Goal: Information Seeking & Learning: Stay updated

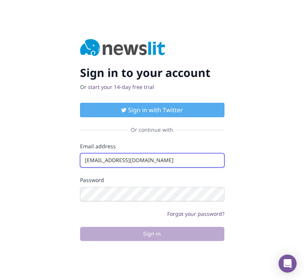
type input "info@startingupgood.info"
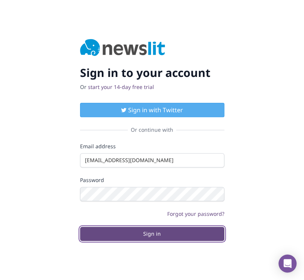
click at [152, 234] on button "Sign in" at bounding box center [152, 234] width 144 height 14
